Goal: Information Seeking & Learning: Check status

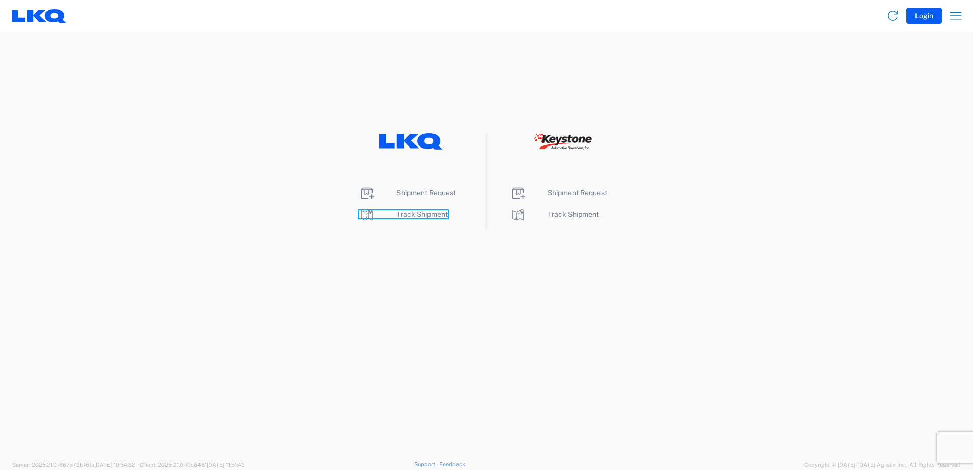
click at [425, 217] on span "Track Shipment" at bounding box center [421, 214] width 51 height 8
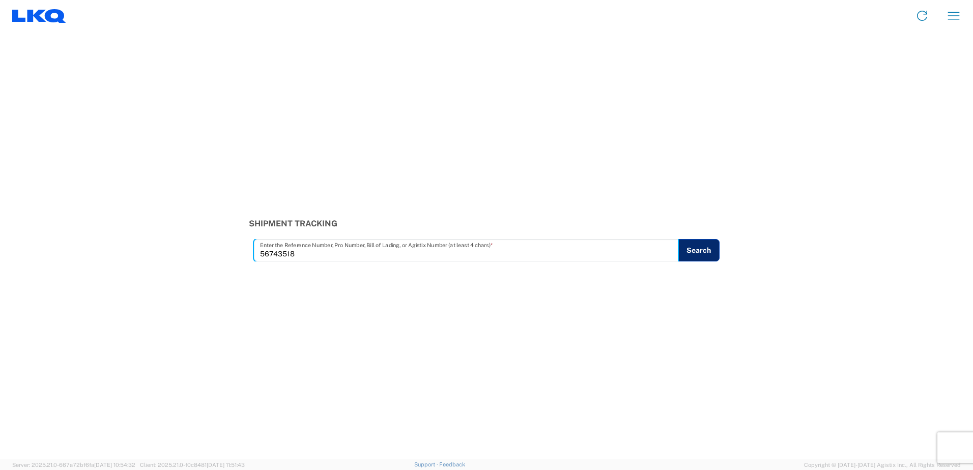
type input "56743518"
click at [701, 252] on button "Search" at bounding box center [699, 250] width 42 height 22
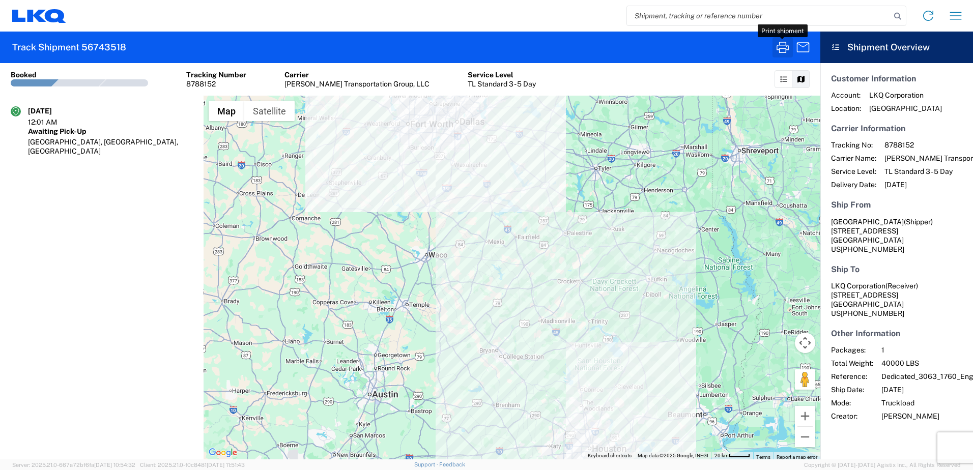
click at [785, 47] on icon "button" at bounding box center [783, 47] width 16 height 16
